Goal: Transaction & Acquisition: Purchase product/service

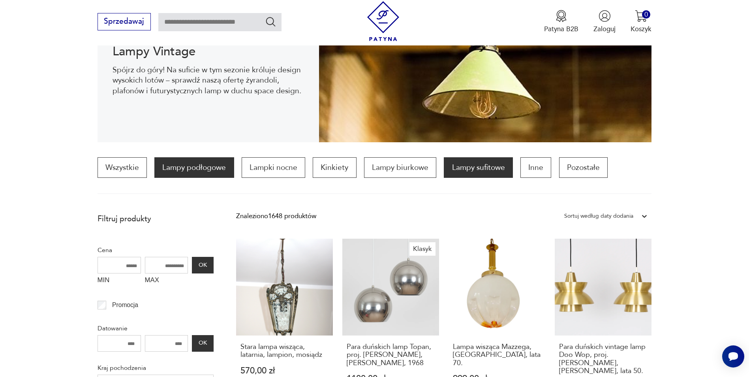
click at [215, 168] on p "Lampy podłogowe" at bounding box center [193, 167] width 79 height 21
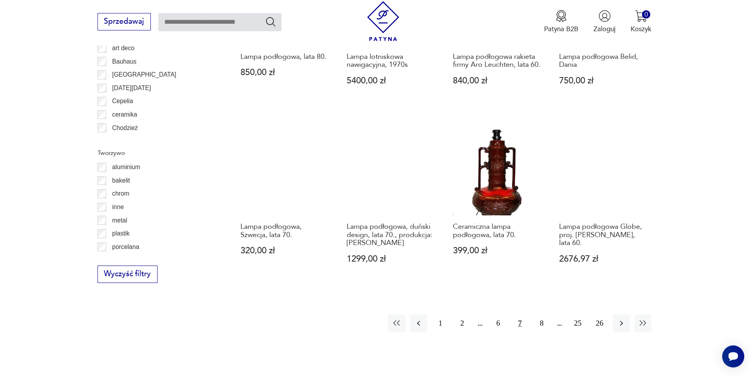
scroll to position [788, 0]
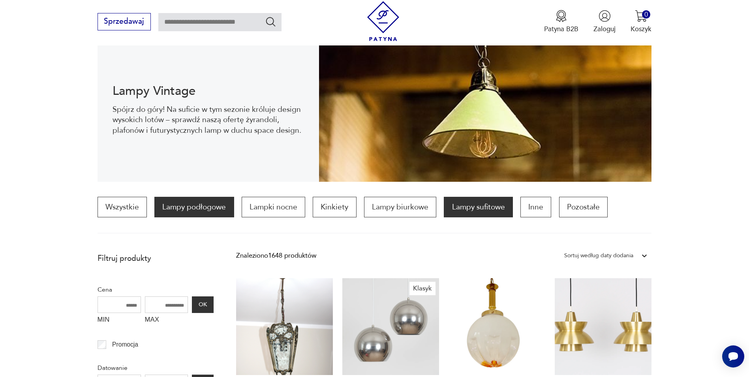
click at [172, 206] on p "Lampy podłogowe" at bounding box center [193, 207] width 79 height 21
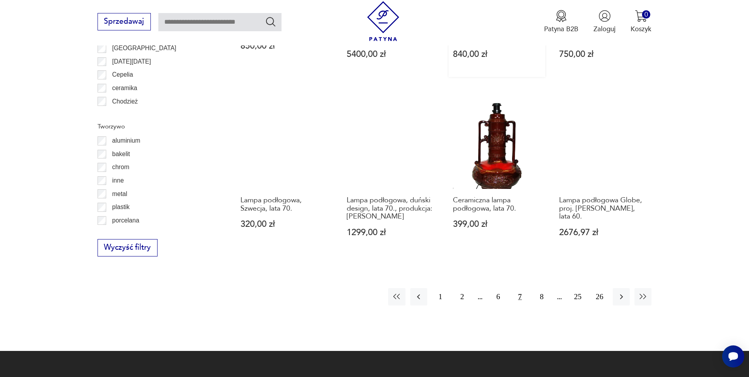
scroll to position [827, 0]
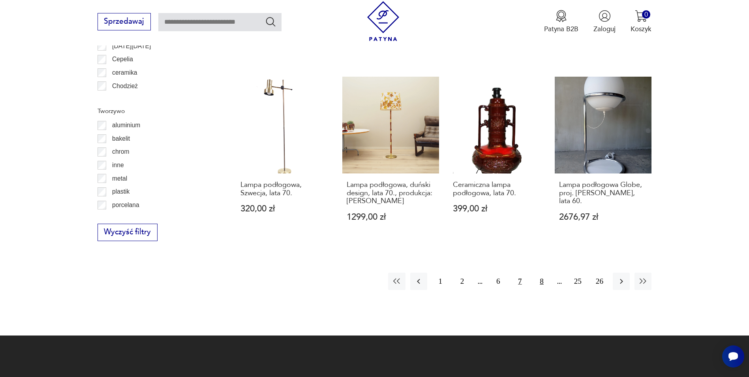
click at [537, 284] on button "8" at bounding box center [541, 281] width 17 height 17
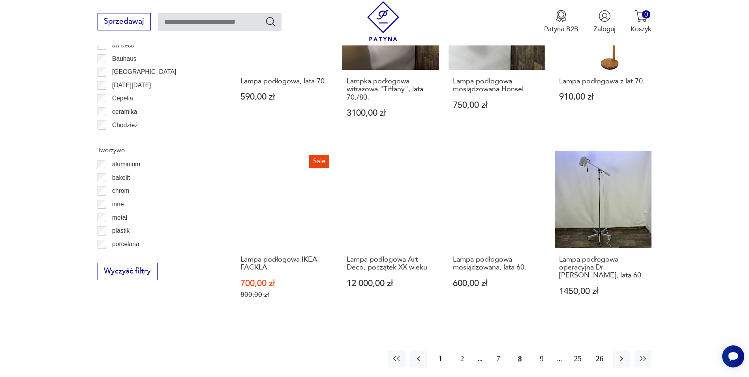
scroll to position [788, 0]
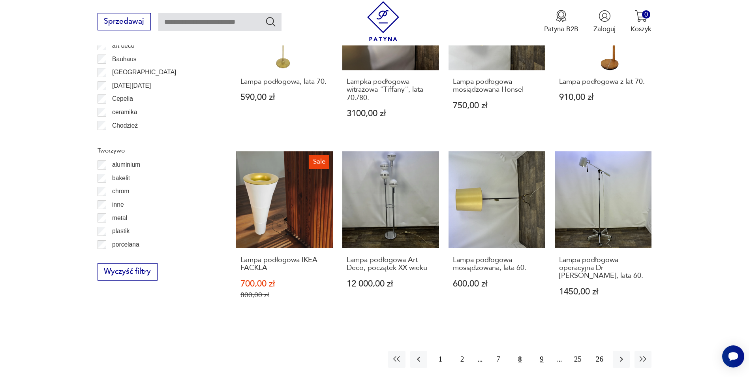
click at [542, 351] on button "9" at bounding box center [541, 359] width 17 height 17
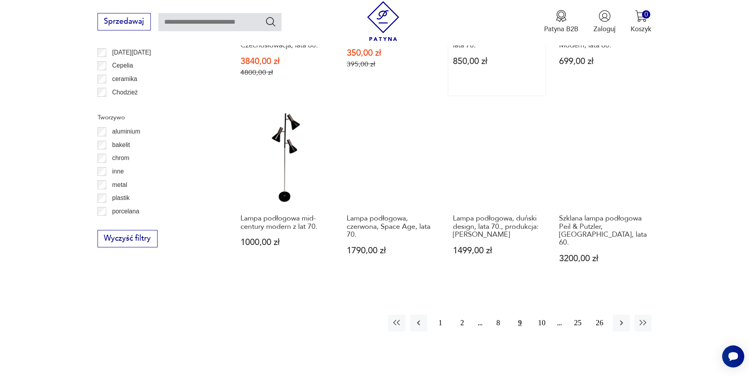
scroll to position [827, 0]
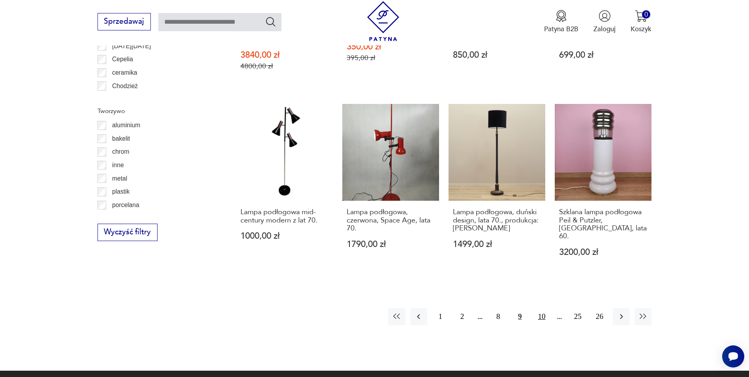
click at [546, 313] on button "10" at bounding box center [541, 316] width 17 height 17
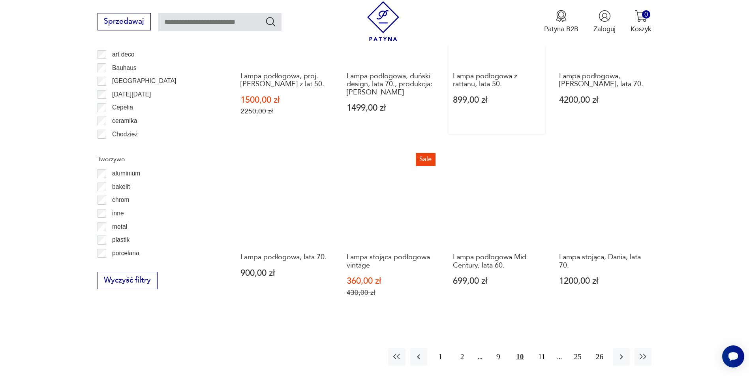
scroll to position [788, 0]
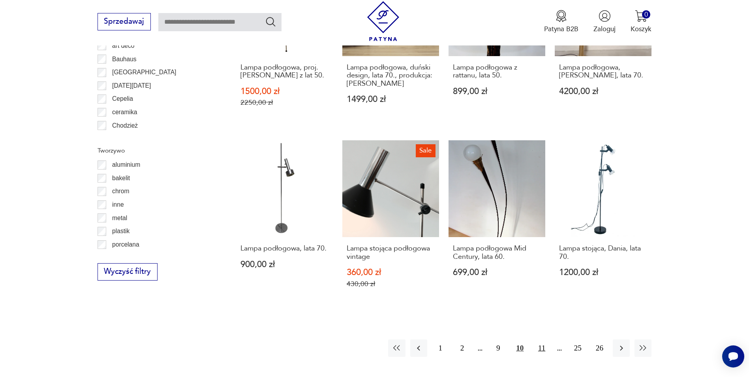
click at [538, 341] on button "11" at bounding box center [541, 347] width 17 height 17
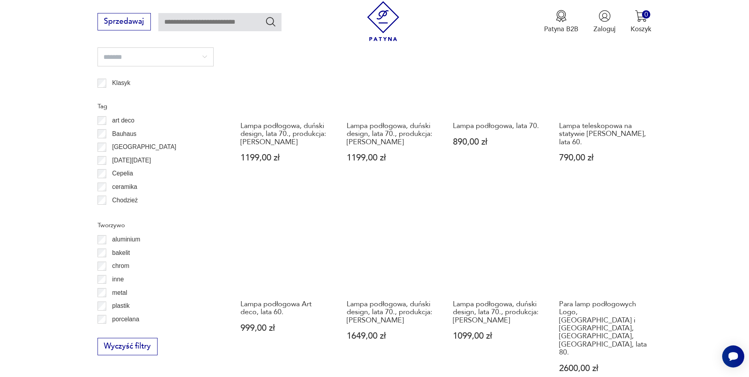
scroll to position [867, 0]
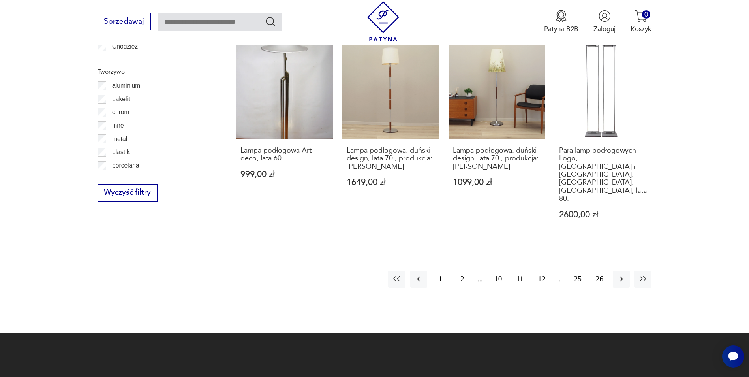
click at [535, 271] on button "12" at bounding box center [541, 279] width 17 height 17
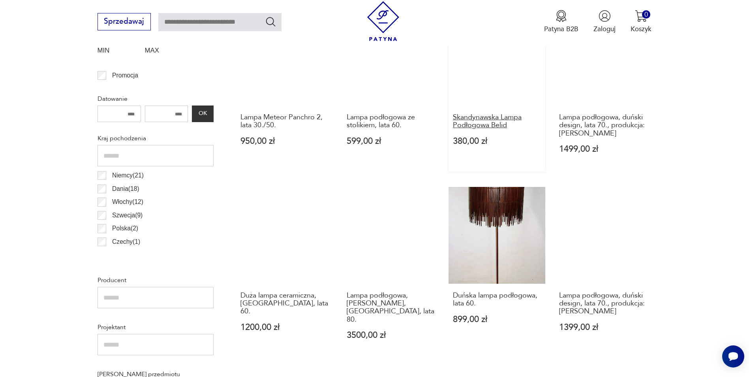
scroll to position [393, 0]
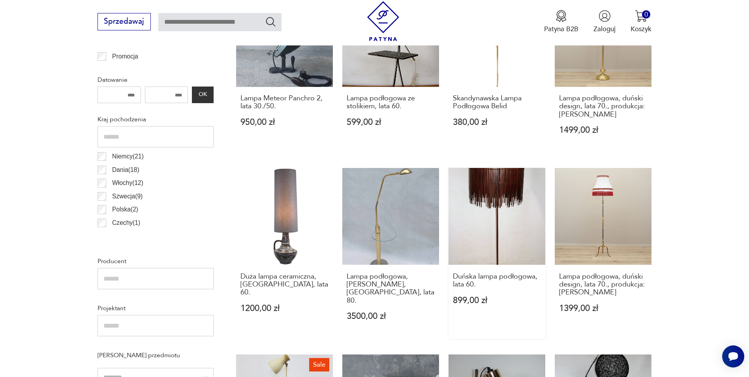
click at [517, 228] on link "Duńska lampa podłogowa, lata 60. 899,00 zł" at bounding box center [497, 253] width 97 height 171
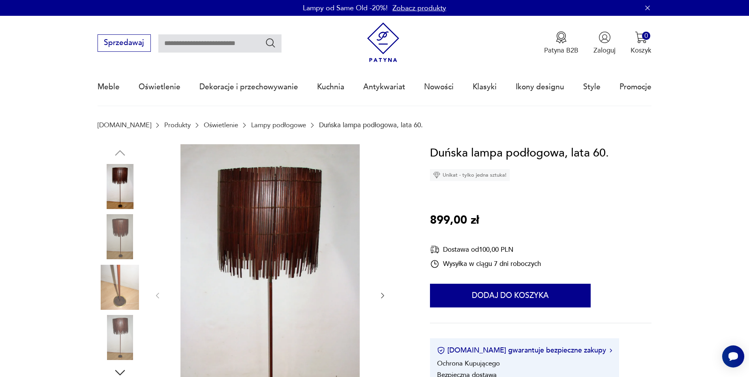
click at [122, 231] on img at bounding box center [120, 236] width 45 height 45
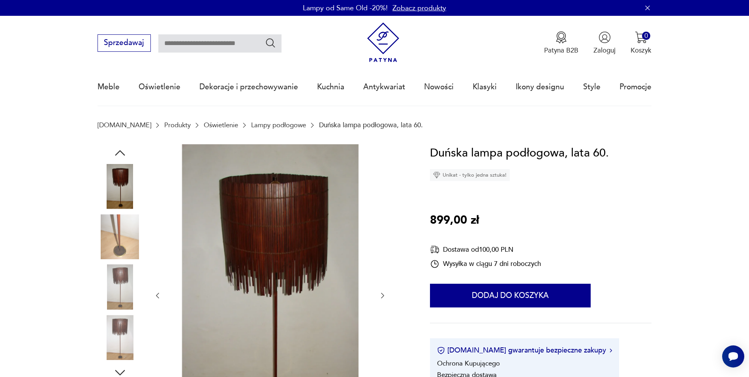
click at [127, 268] on img at bounding box center [120, 287] width 45 height 45
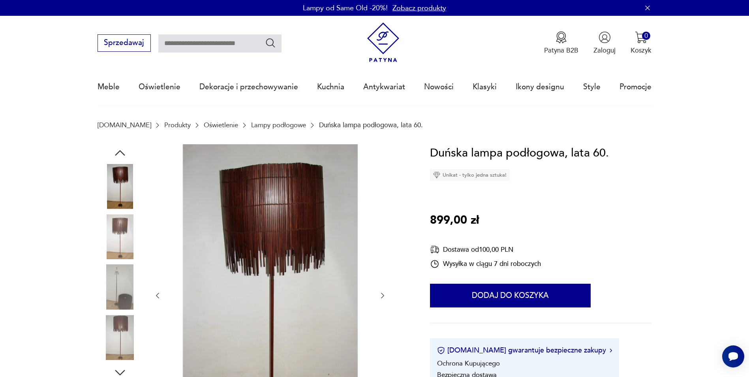
click at [127, 289] on img at bounding box center [120, 287] width 45 height 45
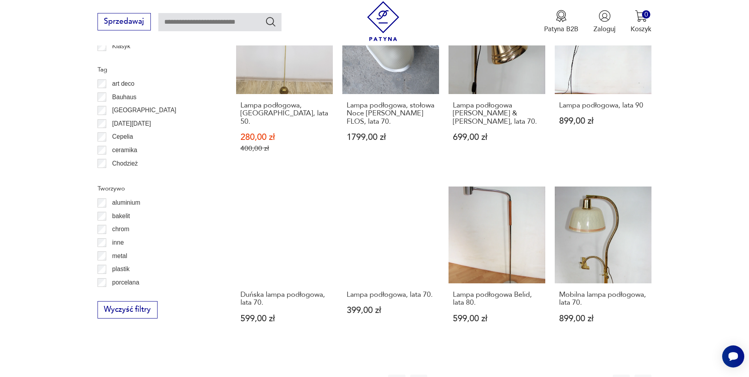
scroll to position [827, 0]
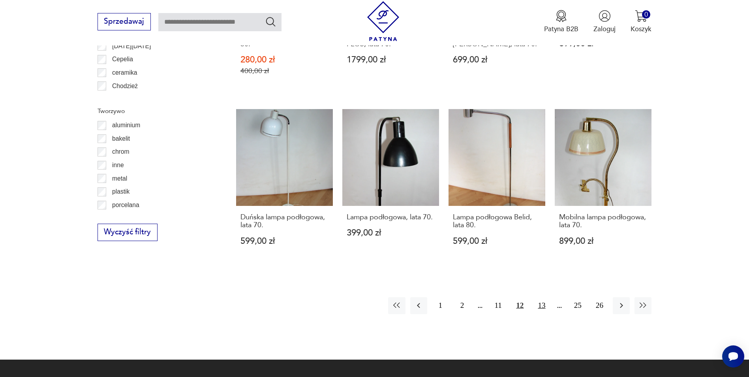
click at [545, 297] on button "13" at bounding box center [541, 305] width 17 height 17
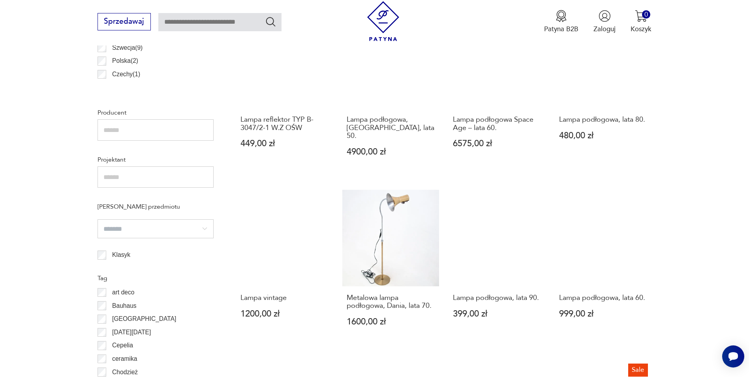
scroll to position [551, 0]
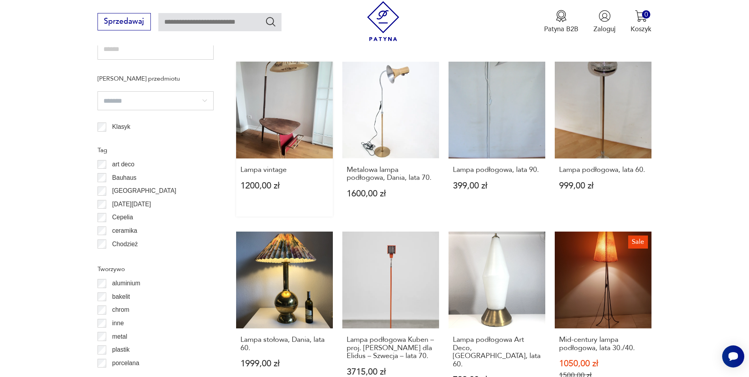
click at [284, 118] on link "Lampa vintage 1200,00 zł" at bounding box center [284, 139] width 97 height 155
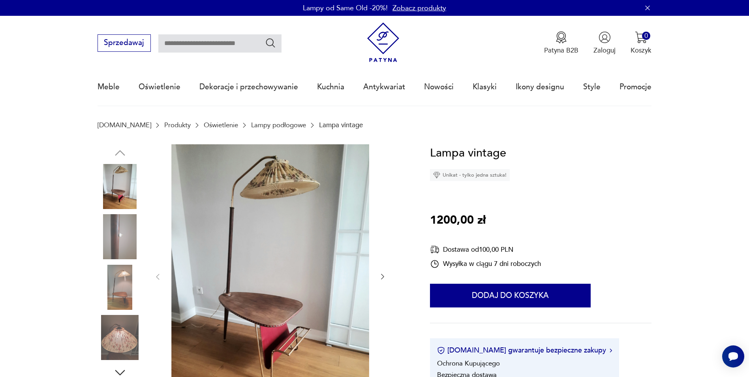
click at [115, 185] on img at bounding box center [120, 186] width 45 height 45
click at [123, 228] on img at bounding box center [120, 236] width 45 height 45
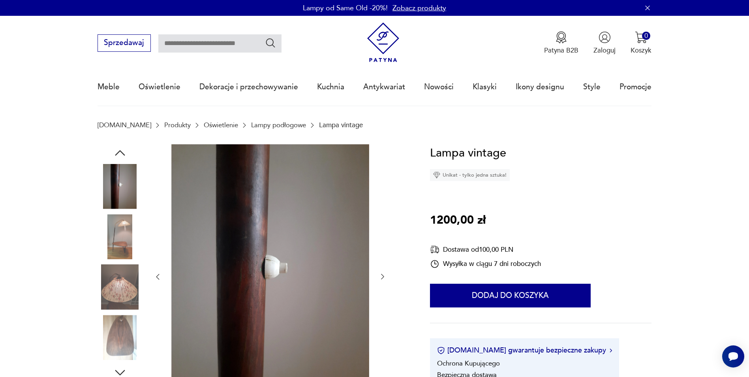
click at [126, 269] on img at bounding box center [120, 287] width 45 height 45
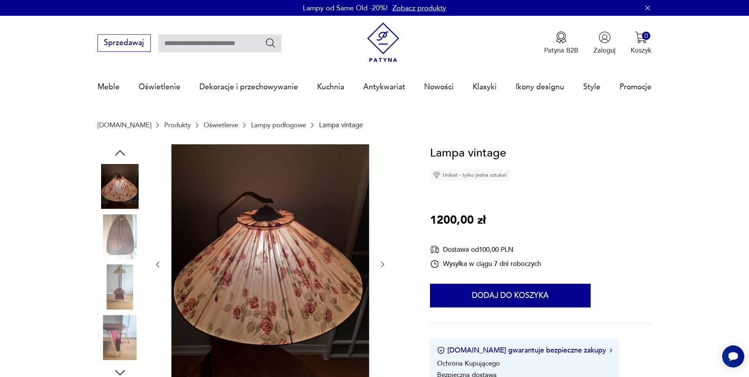
click at [127, 297] on img at bounding box center [120, 287] width 45 height 45
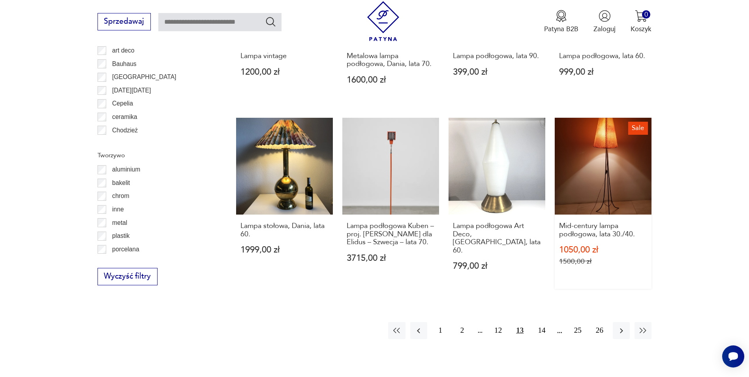
scroll to position [796, 0]
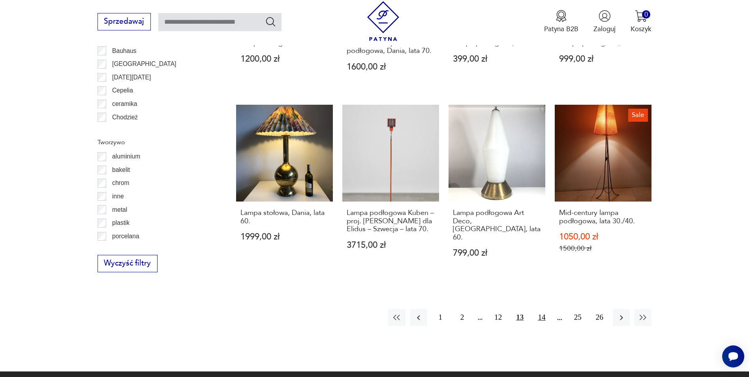
click at [538, 309] on button "14" at bounding box center [541, 317] width 17 height 17
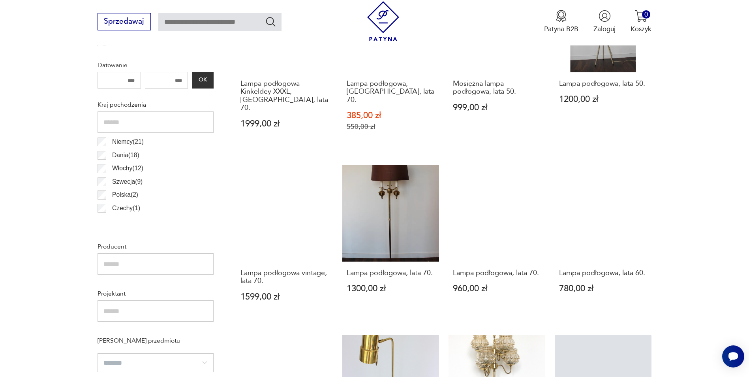
scroll to position [511, 0]
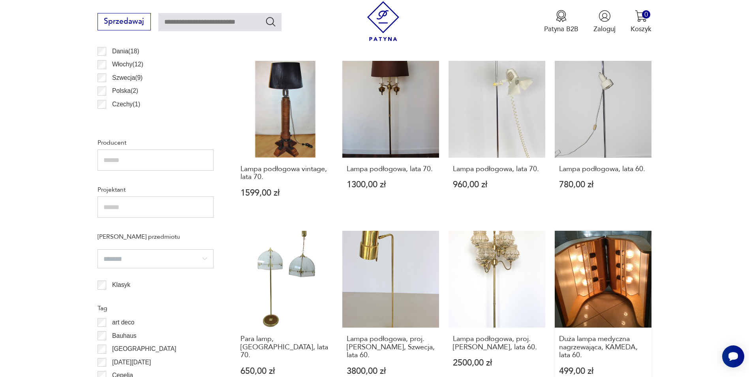
click at [620, 270] on link "Duża lampa medyczna nagrzewająca, KAMEDA, lata 60. 499,00 zł" at bounding box center [603, 312] width 97 height 163
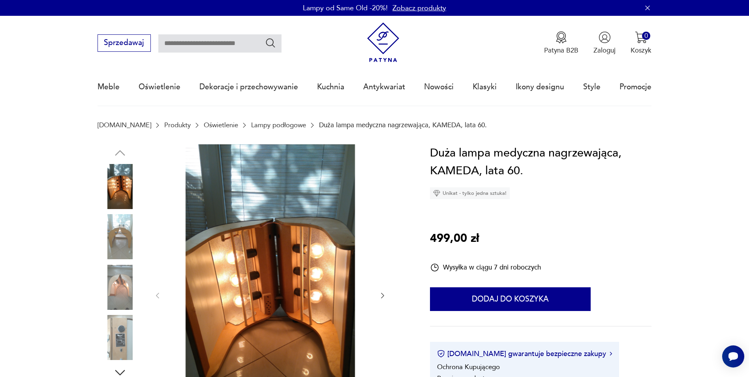
click at [123, 275] on img at bounding box center [120, 287] width 45 height 45
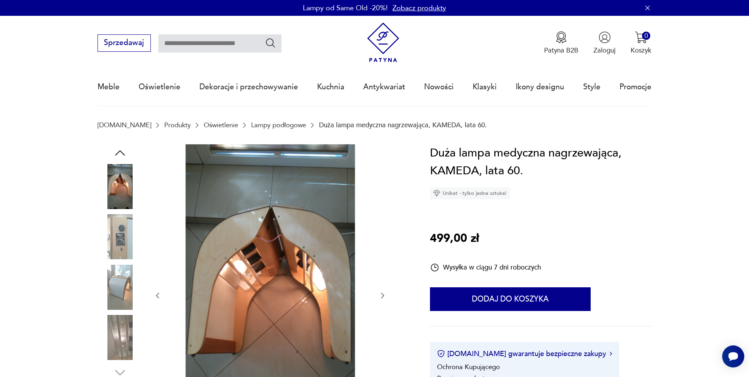
click at [121, 301] on img at bounding box center [120, 287] width 45 height 45
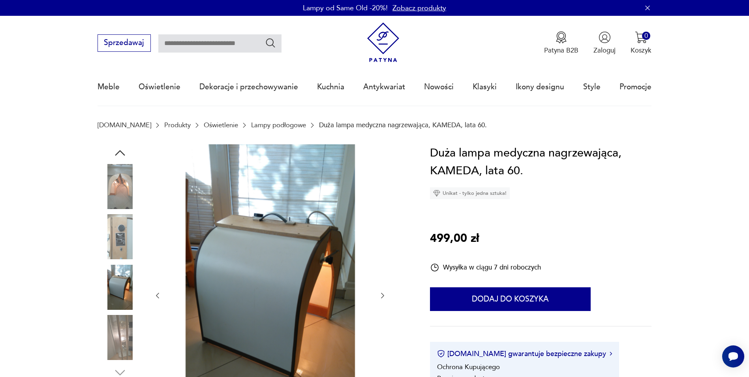
click at [126, 333] on img at bounding box center [120, 337] width 45 height 45
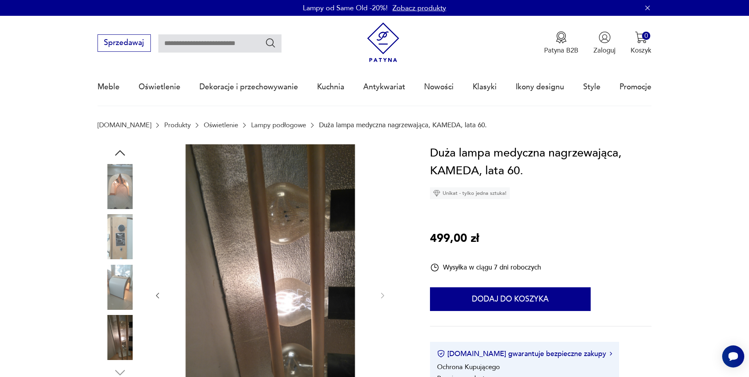
scroll to position [40, 0]
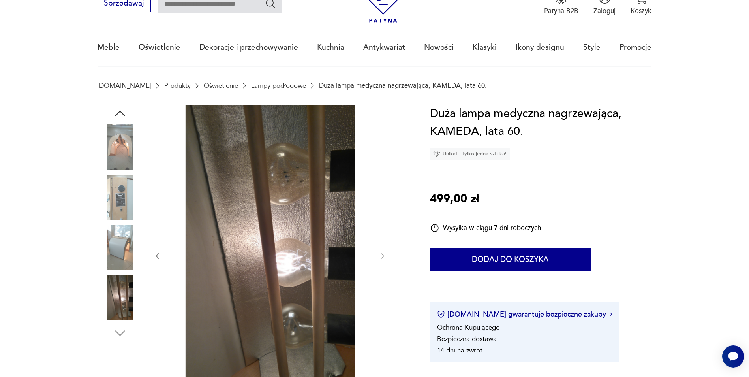
click at [129, 294] on img at bounding box center [120, 297] width 45 height 45
click at [118, 218] on img at bounding box center [120, 197] width 45 height 45
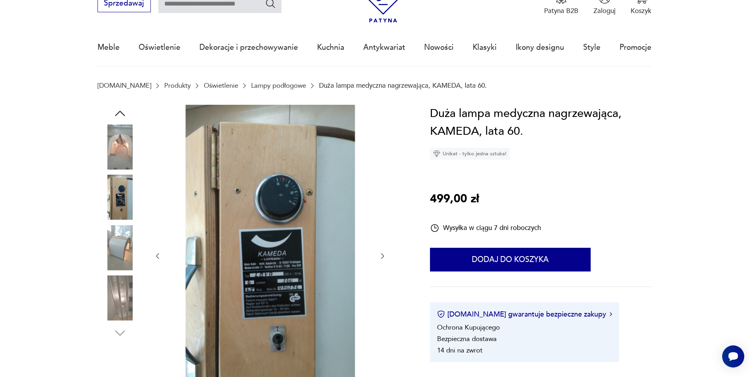
click at [119, 170] on div at bounding box center [120, 147] width 45 height 47
click at [119, 147] on img at bounding box center [120, 146] width 45 height 45
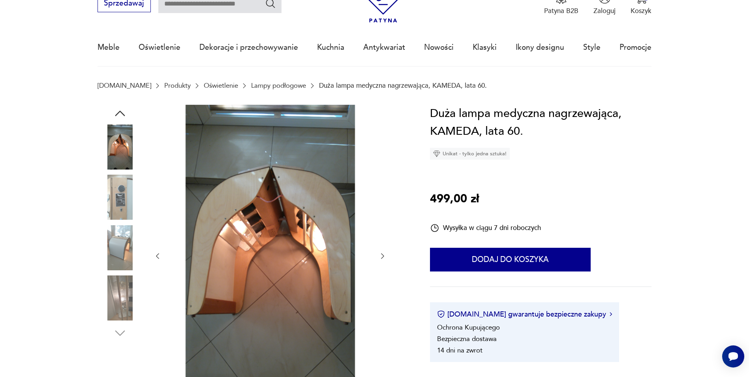
click at [122, 111] on icon "button" at bounding box center [120, 113] width 14 height 14
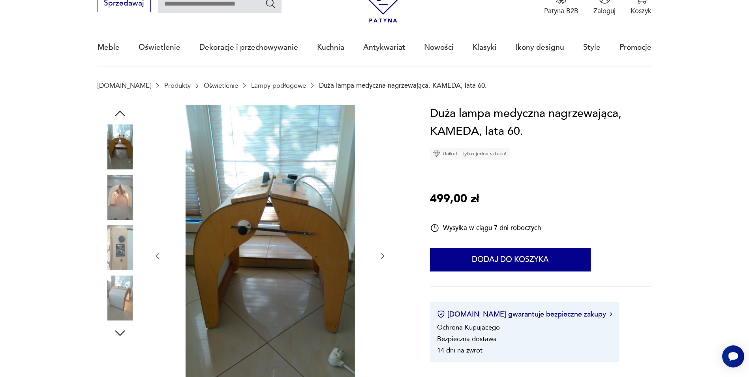
click at [120, 139] on img at bounding box center [120, 146] width 45 height 45
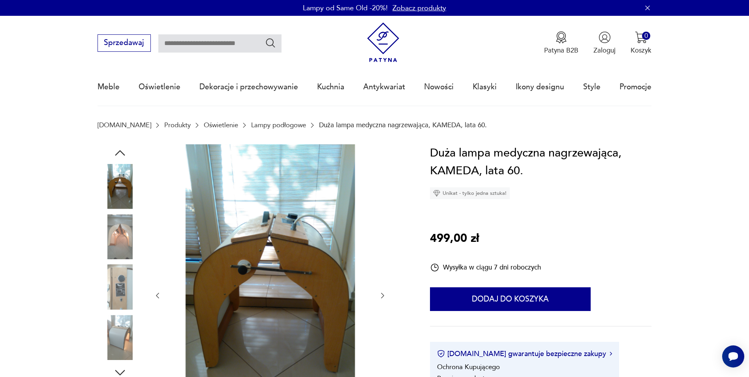
click at [122, 151] on icon "button" at bounding box center [120, 153] width 14 height 14
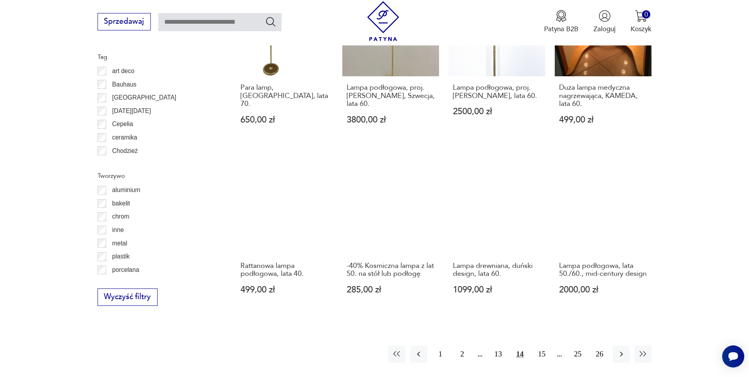
scroll to position [748, 0]
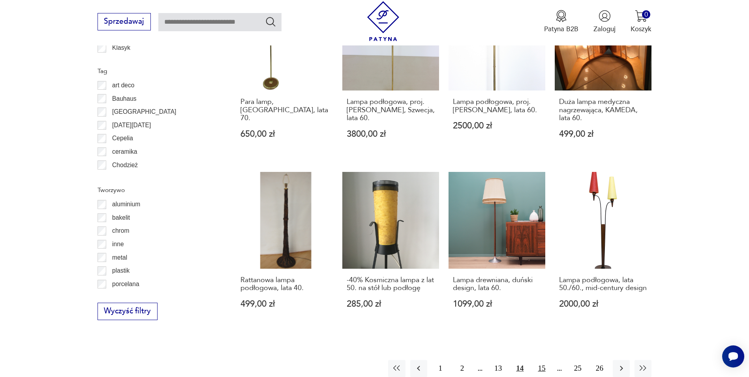
click at [544, 366] on button "15" at bounding box center [541, 368] width 17 height 17
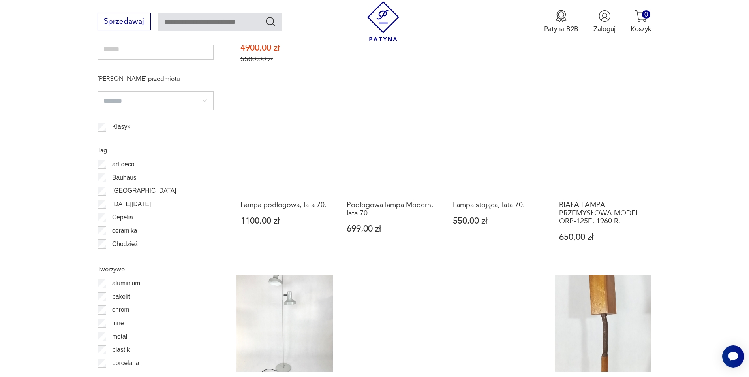
scroll to position [788, 0]
